Goal: Task Accomplishment & Management: Use online tool/utility

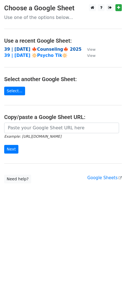
click at [31, 47] on strong "39 | [DATE] 🍁Counseling🍁 2025" at bounding box center [43, 49] width 78 height 5
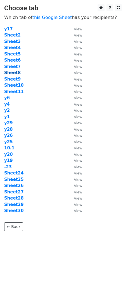
click at [15, 73] on strong "Sheet8" at bounding box center [12, 72] width 16 height 5
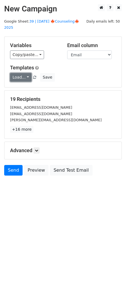
click at [17, 73] on link "Load..." at bounding box center [20, 77] width 21 height 9
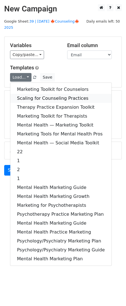
click at [36, 94] on link "Scaling for Counseling Practices" at bounding box center [60, 98] width 101 height 9
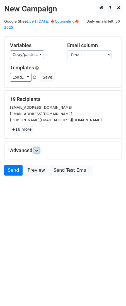
click at [37, 147] on link at bounding box center [36, 150] width 6 height 6
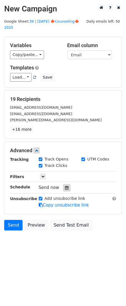
click at [65, 186] on icon at bounding box center [67, 188] width 4 height 4
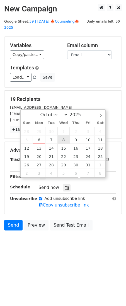
type input "2025-10-08 12:00"
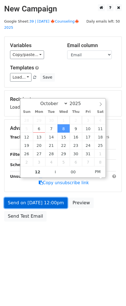
click at [47, 198] on link "Send on Oct 8 at 12:00pm" at bounding box center [35, 203] width 63 height 11
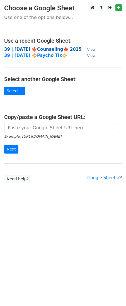
click at [50, 48] on strong "39 | SEP 23 🍁Counseling🍁 2025" at bounding box center [43, 49] width 78 height 5
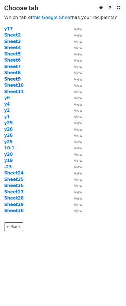
click at [8, 79] on strong "Sheet9" at bounding box center [12, 79] width 16 height 5
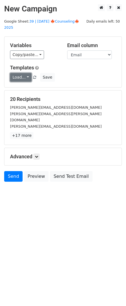
click at [21, 73] on link "Load..." at bounding box center [20, 77] width 21 height 9
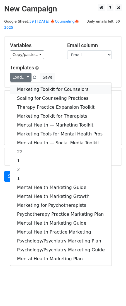
click at [29, 85] on link "Marketing Toolkit for Counselors" at bounding box center [60, 89] width 101 height 9
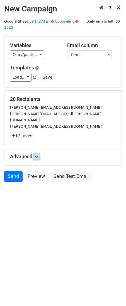
click at [39, 154] on link at bounding box center [36, 157] width 6 height 6
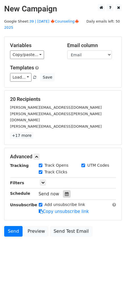
click at [65, 192] on icon at bounding box center [67, 194] width 4 height 4
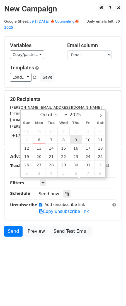
type input "2025-10-09 12:00"
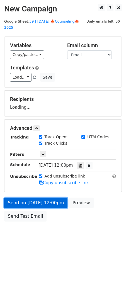
click at [49, 199] on form "Variables Copy/paste... {{Name}} {{Email}} Email column Name Email Templates Lo…" at bounding box center [63, 131] width 118 height 188
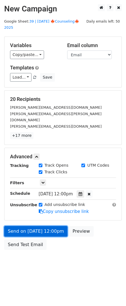
click at [36, 226] on link "Send on Oct 9 at 12:00pm" at bounding box center [35, 231] width 63 height 11
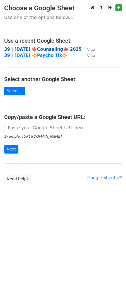
click at [45, 48] on strong "39 | [DATE] 🍁Counseling🍁 2025" at bounding box center [43, 49] width 78 height 5
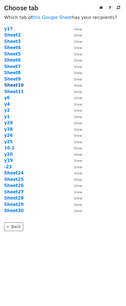
click at [16, 84] on strong "Sheet10" at bounding box center [14, 85] width 20 height 5
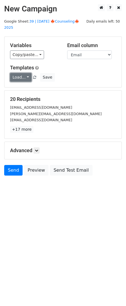
click at [23, 73] on link "Load..." at bounding box center [20, 77] width 21 height 9
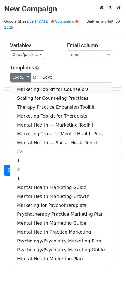
click at [40, 85] on link "Marketing Toolkit for Counselors" at bounding box center [60, 89] width 101 height 9
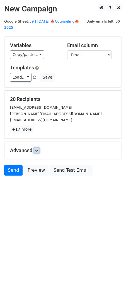
click at [40, 147] on link at bounding box center [36, 150] width 6 height 6
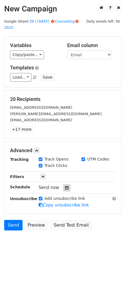
click at [65, 186] on icon at bounding box center [67, 188] width 4 height 4
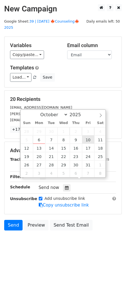
type input "2025-10-10 12:00"
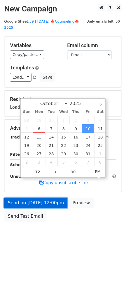
click at [54, 198] on link "Send on Oct 10 at 12:00pm" at bounding box center [35, 203] width 63 height 11
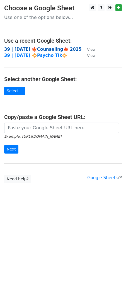
click at [36, 49] on strong "39 | [DATE] 🍁Counseling🍁 2025" at bounding box center [43, 49] width 78 height 5
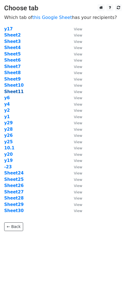
click at [16, 89] on strong "Sheet11" at bounding box center [14, 91] width 20 height 5
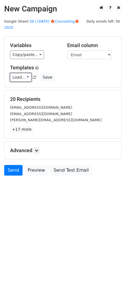
click at [21, 73] on link "Load..." at bounding box center [20, 77] width 21 height 9
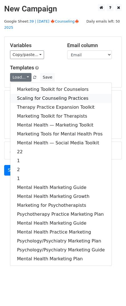
click at [30, 94] on link "Scaling for Counseling Practices" at bounding box center [60, 98] width 101 height 9
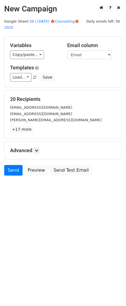
click at [39, 147] on div "Advanced Tracking Track Opens UTM Codes Track Clicks Filters Only include sprea…" at bounding box center [62, 150] width 117 height 17
click at [38, 149] on icon at bounding box center [36, 150] width 3 height 3
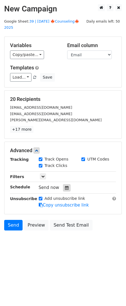
click at [65, 186] on icon at bounding box center [67, 188] width 4 height 4
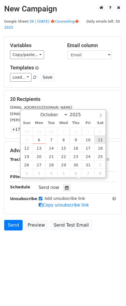
type input "[DATE] 12:00"
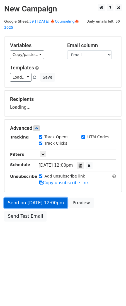
click at [40, 200] on link "Send on [DATE] 12:00pm" at bounding box center [35, 203] width 63 height 11
